Goal: Transaction & Acquisition: Purchase product/service

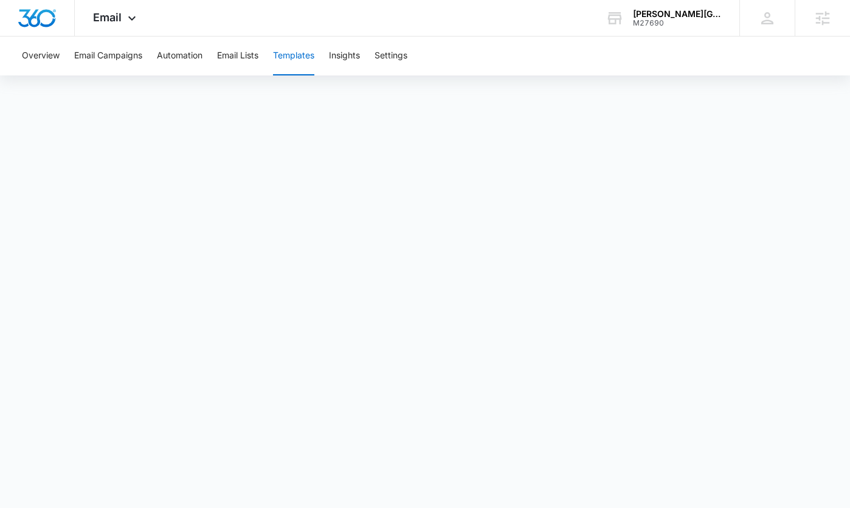
click at [539, 66] on div "Overview Email Campaigns Automation Email Lists Templates Insights Settings" at bounding box center [425, 55] width 821 height 39
click at [309, 56] on button "Templates" at bounding box center [293, 55] width 41 height 39
click at [297, 62] on button "Templates" at bounding box center [293, 55] width 41 height 39
click at [311, 77] on div "Overview Email Campaigns Automation Email Lists Templates Insights Settings" at bounding box center [425, 258] width 850 height 444
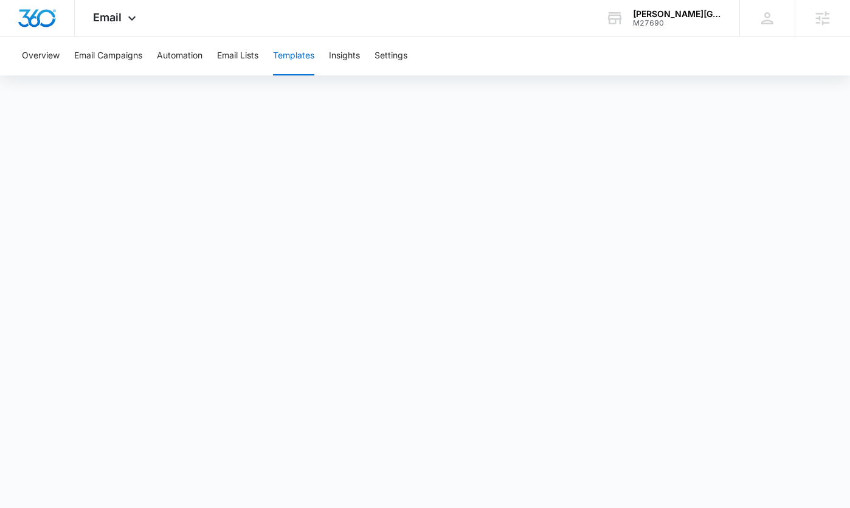
click at [303, 50] on button "Templates" at bounding box center [293, 55] width 41 height 39
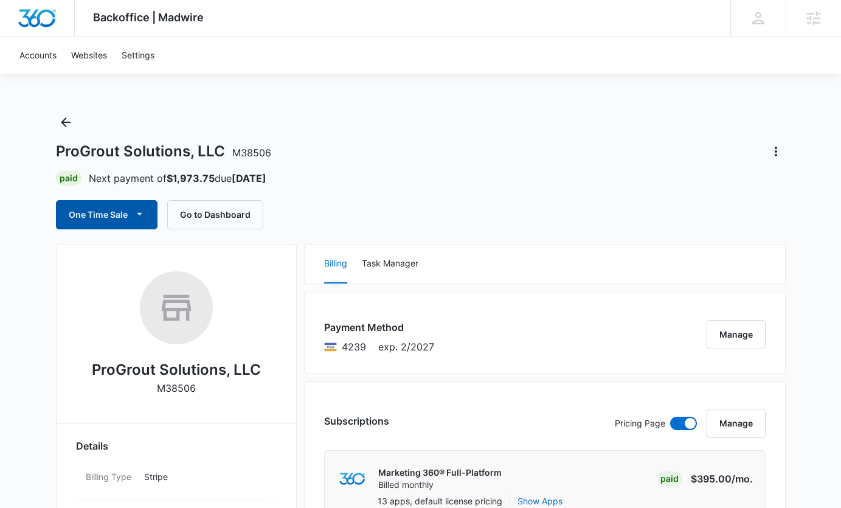
click at [140, 205] on button "One Time Sale" at bounding box center [107, 214] width 102 height 29
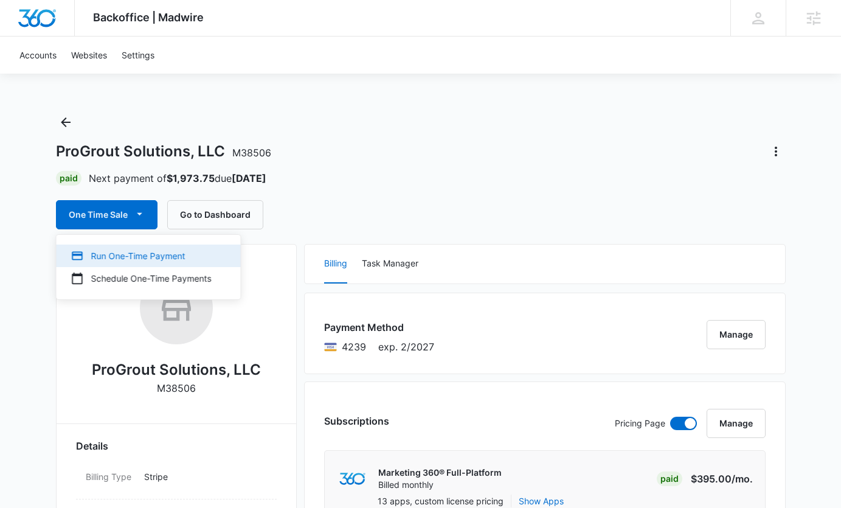
click at [144, 258] on div "Run One-Time Payment" at bounding box center [141, 255] width 140 height 13
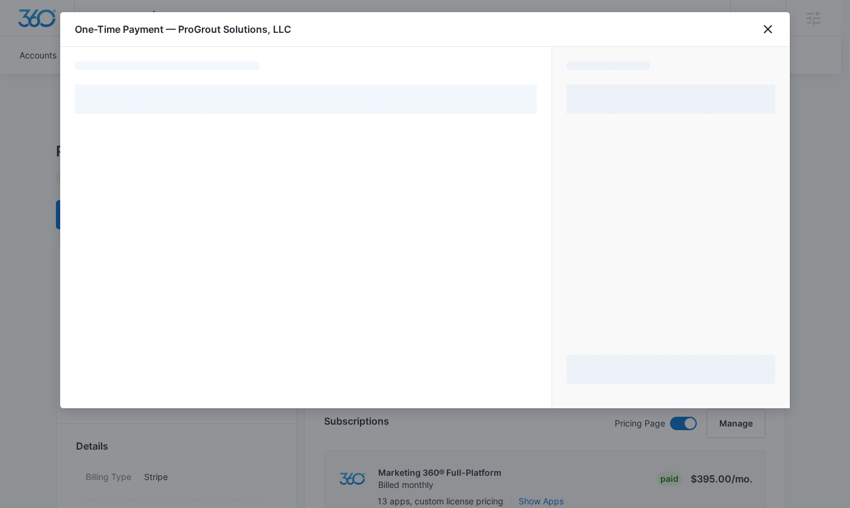
select select "pm_1Nk8xpA4n8RTgNjUCODd7ytw"
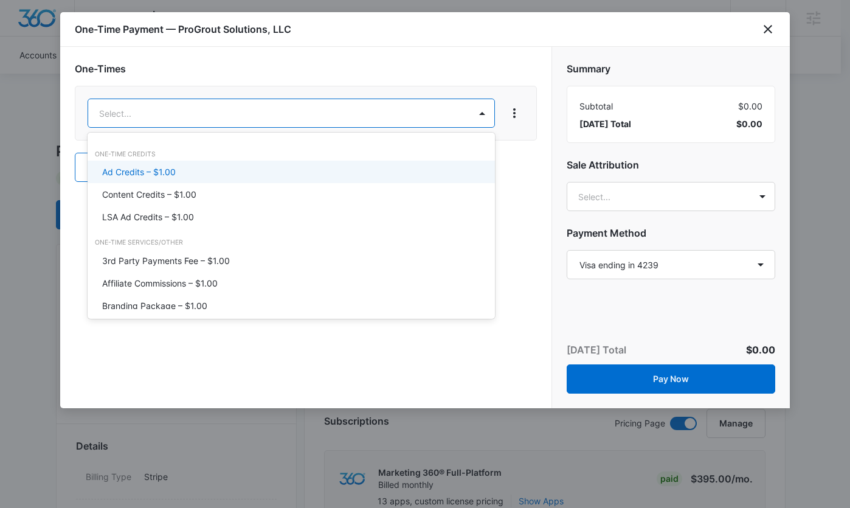
click at [223, 168] on div "Ad Credits – $1.00" at bounding box center [290, 171] width 376 height 13
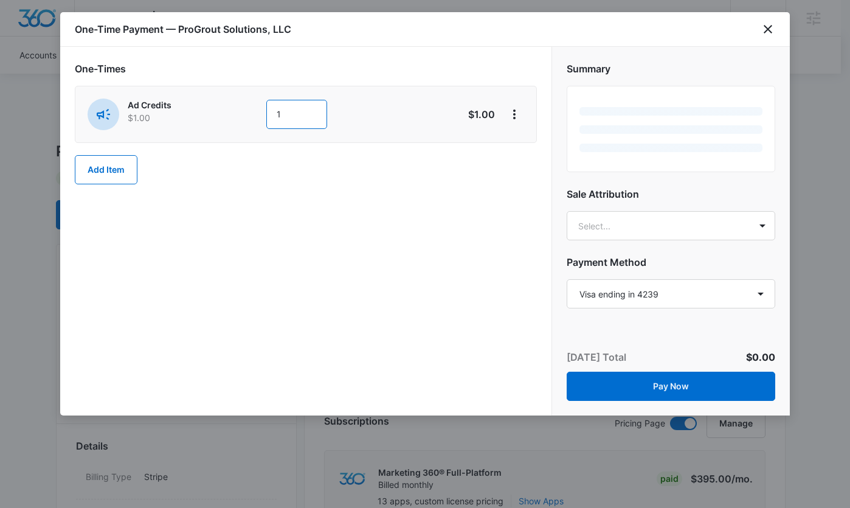
click at [297, 123] on input "1" at bounding box center [296, 114] width 61 height 29
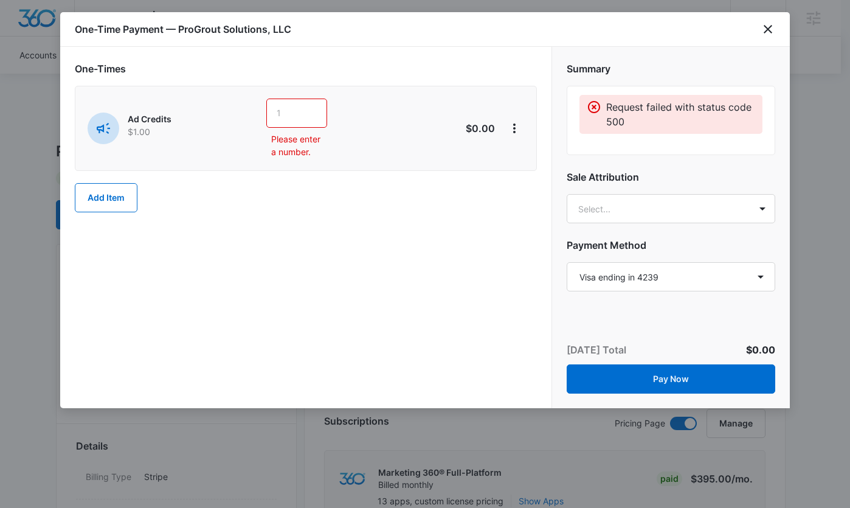
type input "5"
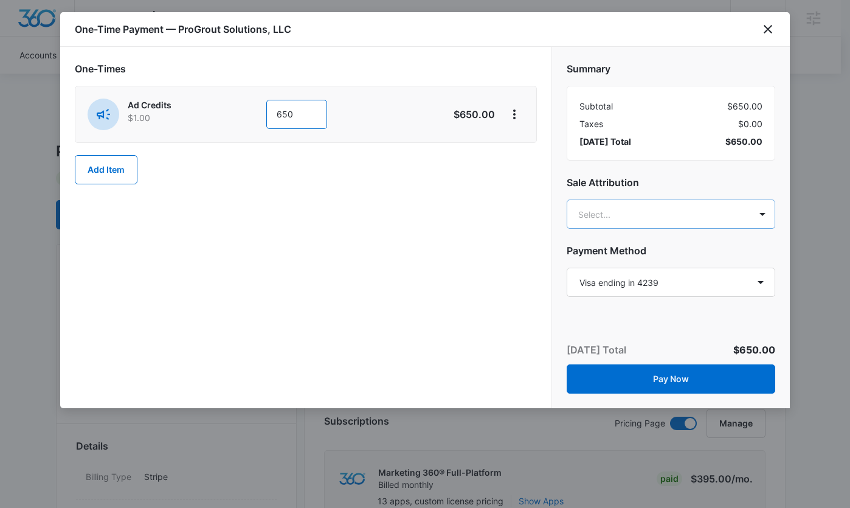
type input "650"
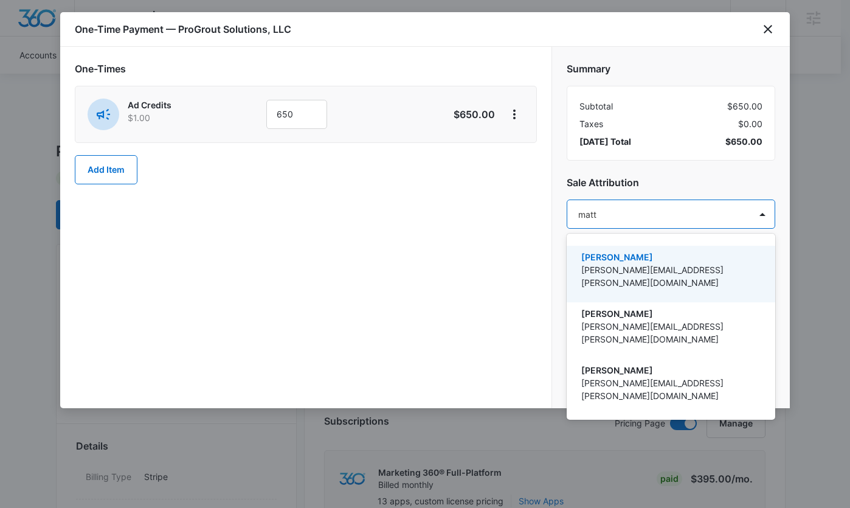
type input "[PERSON_NAME]"
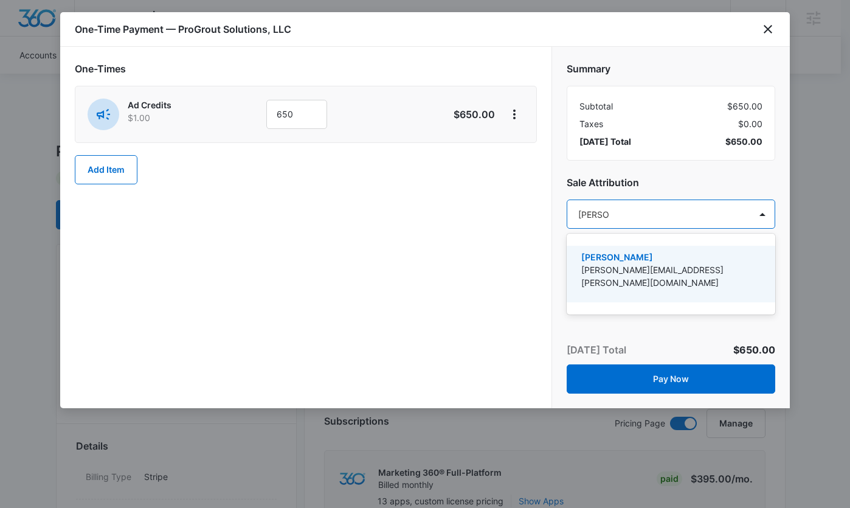
click at [626, 271] on p "[PERSON_NAME][EMAIL_ADDRESS][PERSON_NAME][DOMAIN_NAME]" at bounding box center [669, 276] width 177 height 26
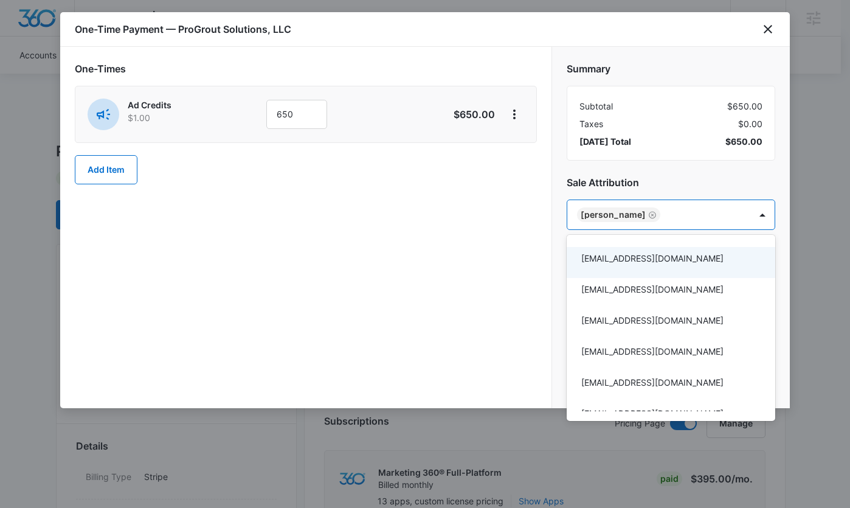
click at [497, 275] on div at bounding box center [425, 254] width 850 height 508
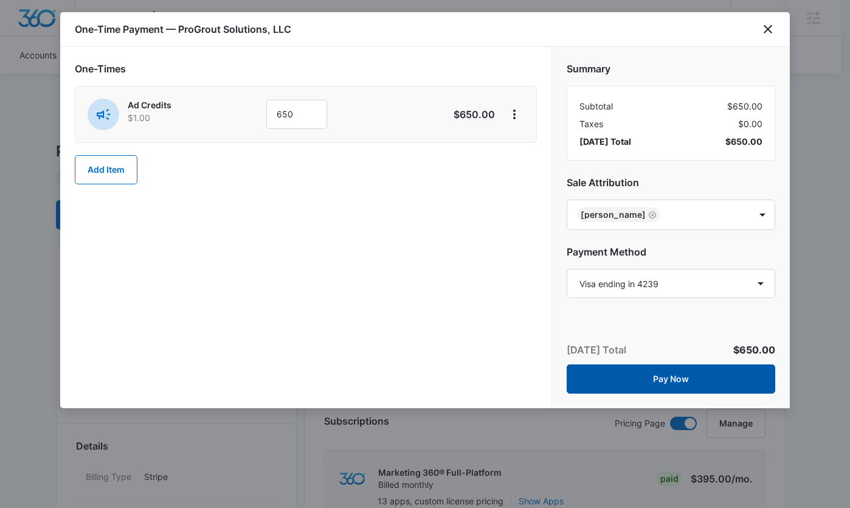
click at [694, 378] on button "Pay Now" at bounding box center [671, 378] width 209 height 29
